Goal: Transaction & Acquisition: Purchase product/service

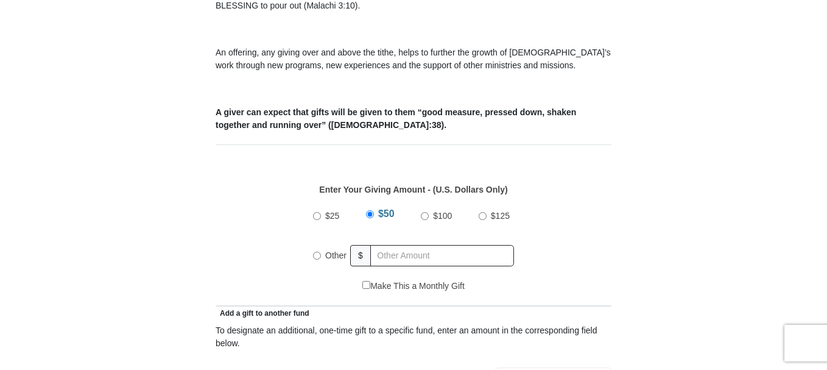
click at [423, 212] on input "$100" at bounding box center [425, 216] width 8 height 8
radio input "true"
click at [423, 210] on input "$100" at bounding box center [422, 214] width 8 height 8
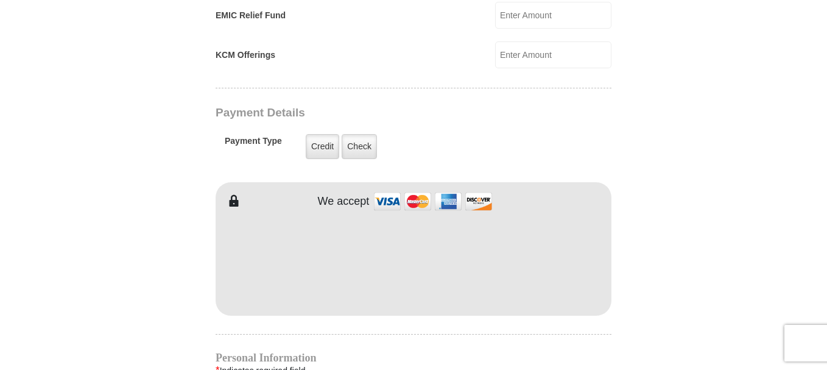
scroll to position [914, 0]
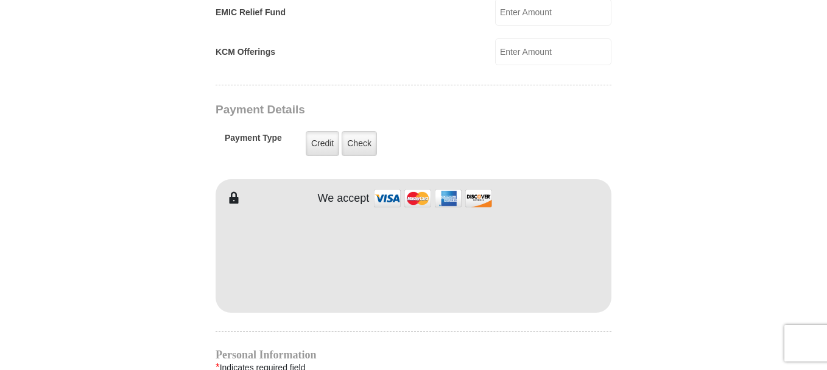
type input "[PERSON_NAME]"
type input "DeLuis"
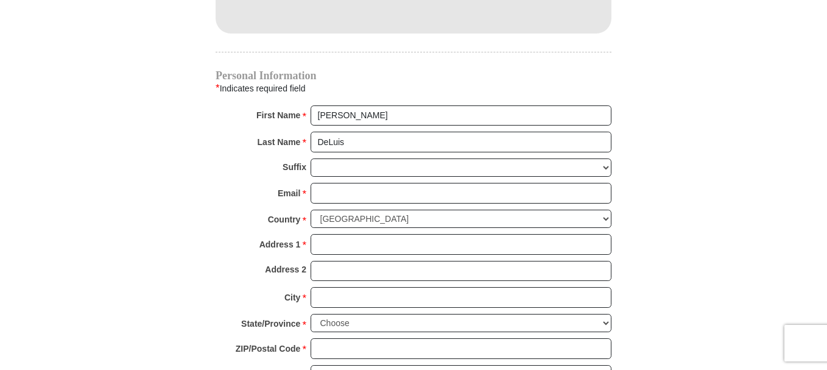
scroll to position [1218, 0]
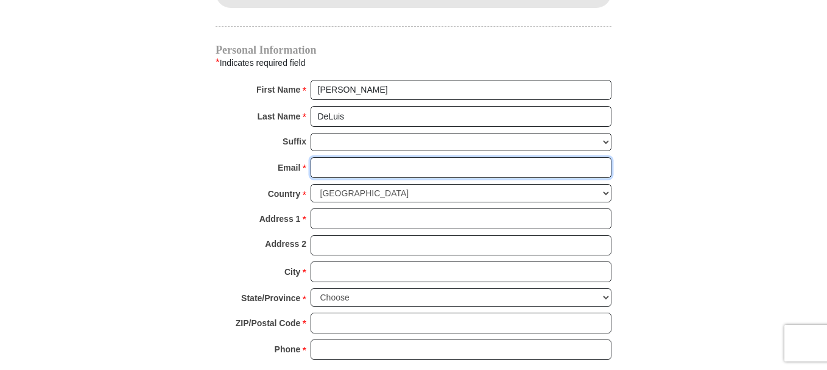
click at [315, 157] on input "Email *" at bounding box center [461, 167] width 301 height 21
type input "[EMAIL_ADDRESS][DOMAIN_NAME]"
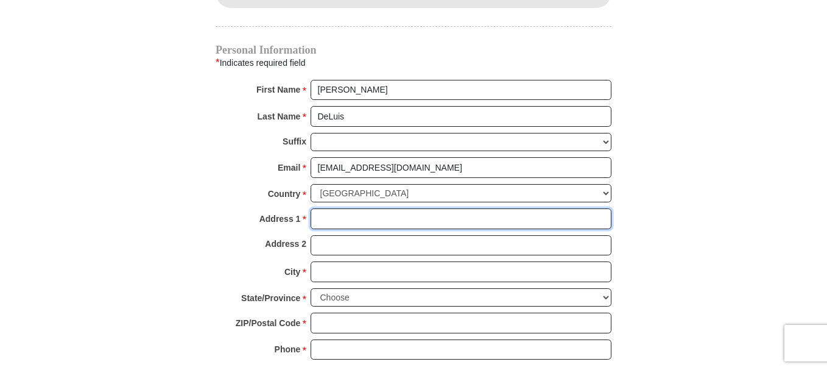
type input "[STREET_ADDRESS]"
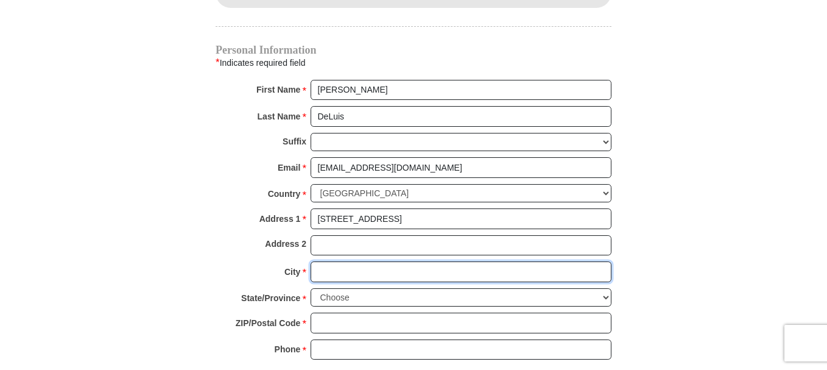
type input "[GEOGRAPHIC_DATA]"
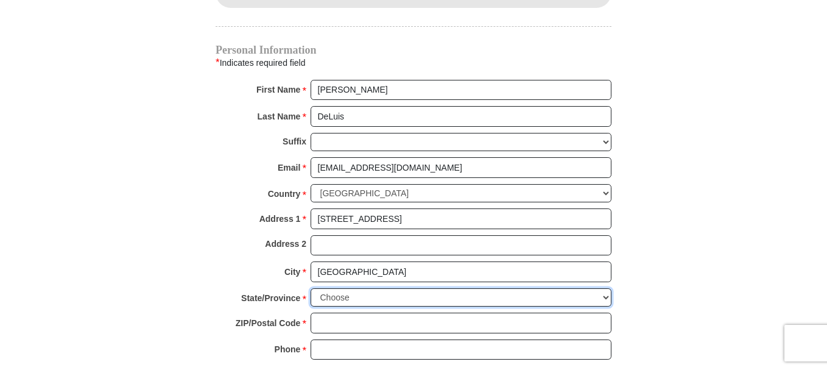
select select "[GEOGRAPHIC_DATA]"
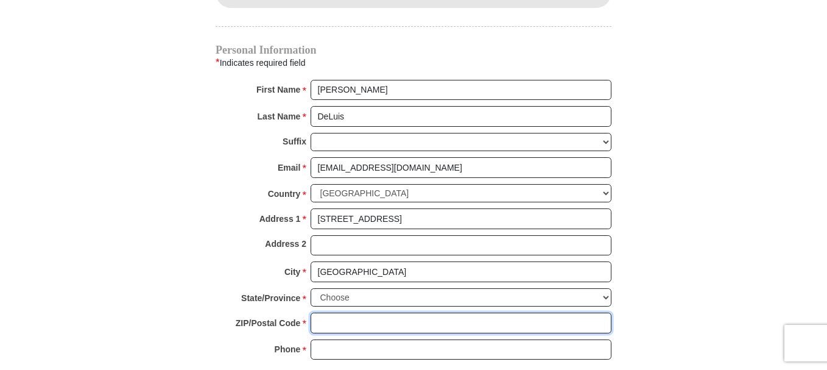
type input "76137"
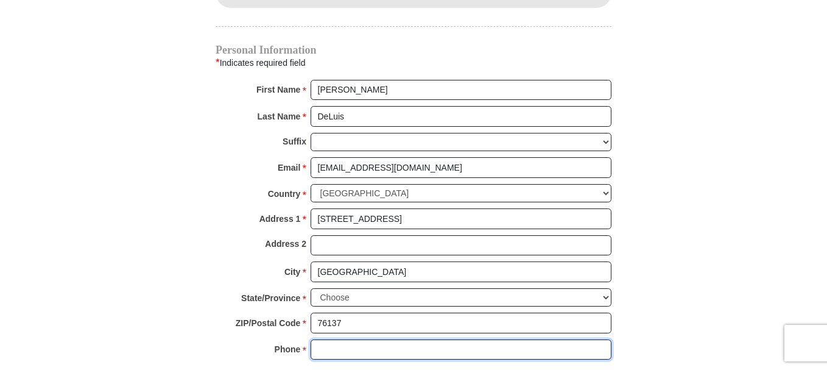
type input "8178321885"
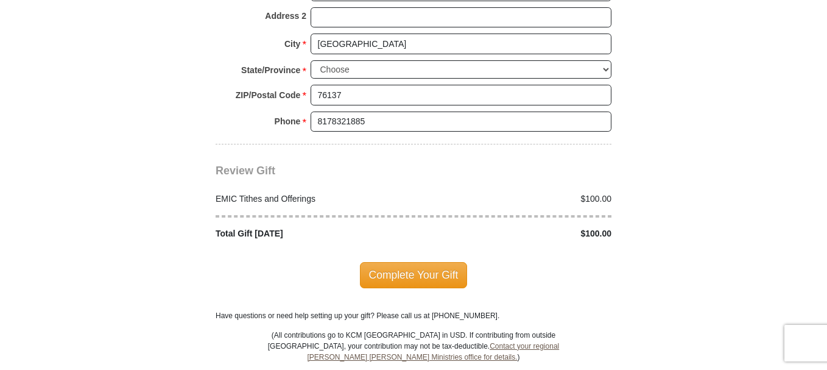
scroll to position [1462, 0]
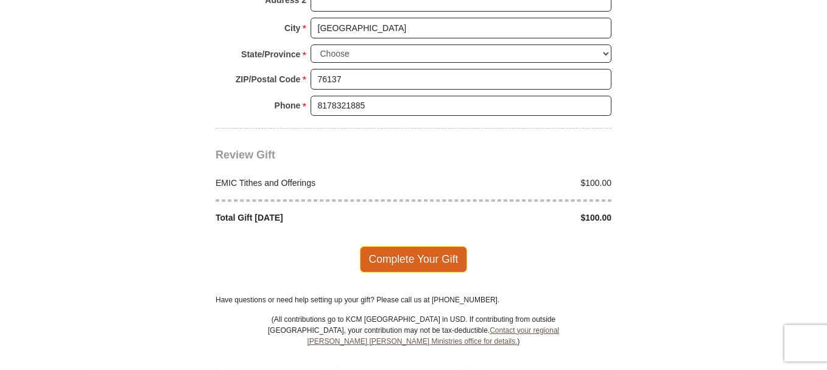
click at [406, 246] on span "Complete Your Gift" at bounding box center [414, 259] width 108 height 26
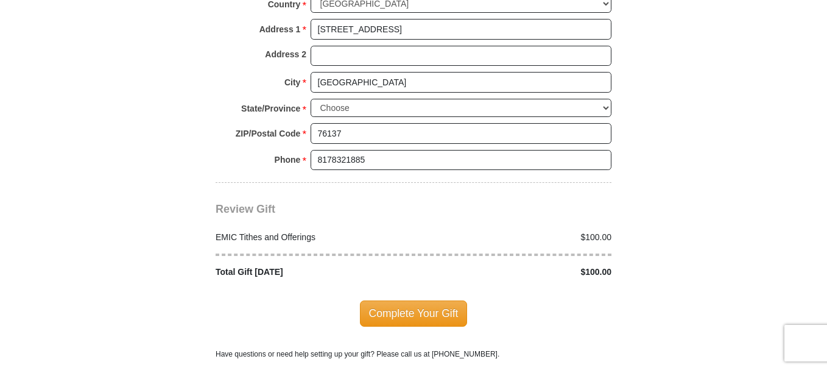
scroll to position [1543, 0]
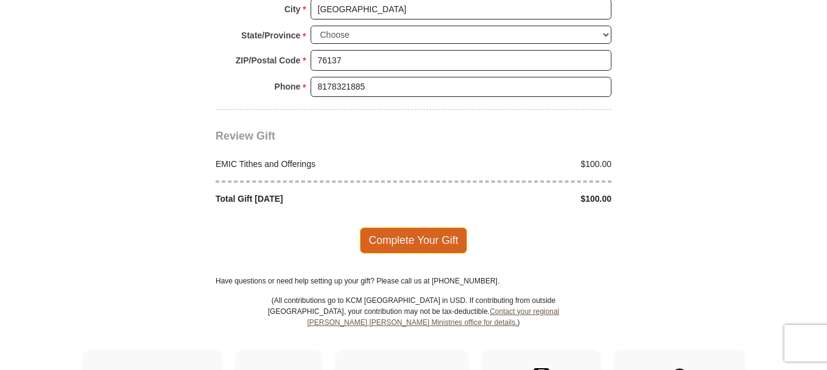
click at [412, 227] on span "Complete Your Gift" at bounding box center [414, 240] width 108 height 26
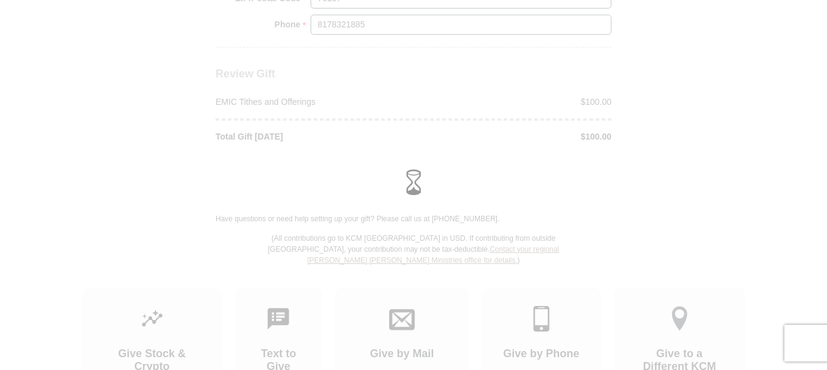
scroll to position [1480, 0]
